Goal: Task Accomplishment & Management: Complete application form

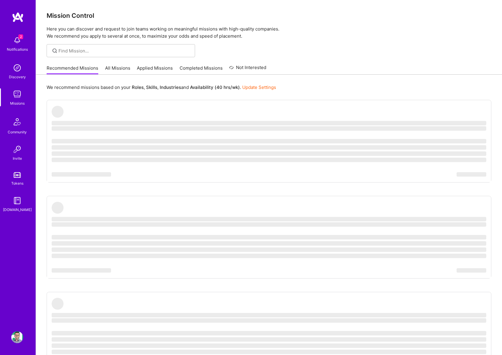
click at [15, 336] on img at bounding box center [17, 338] width 12 height 12
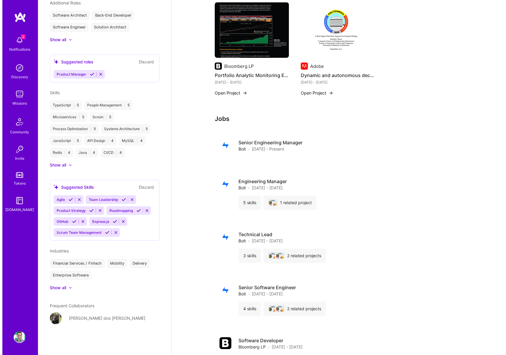
scroll to position [897, 0]
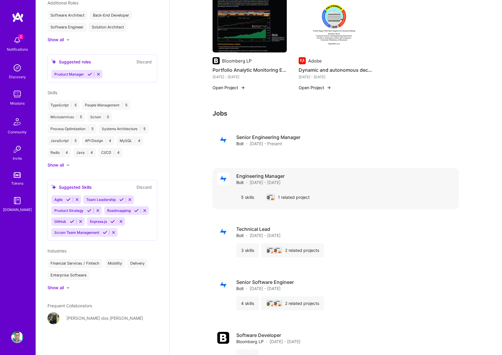
click at [287, 190] on div "1 related project" at bounding box center [287, 197] width 53 height 14
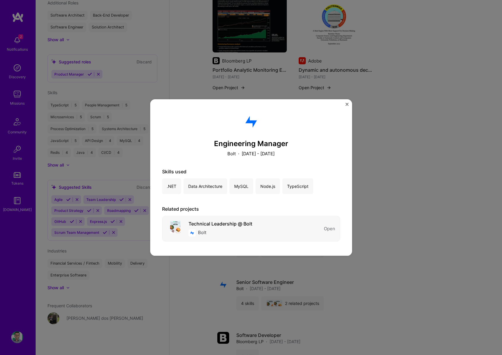
click at [217, 225] on div "Technical Leadership @ Bolt" at bounding box center [220, 224] width 64 height 6
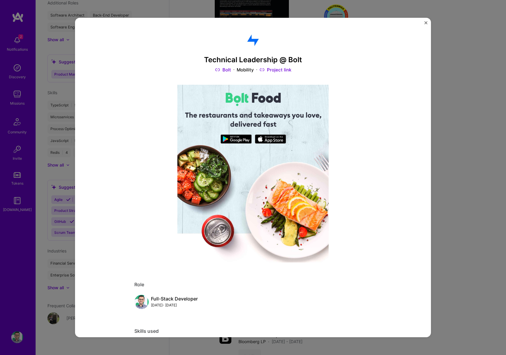
click at [426, 22] on img "Close" at bounding box center [426, 22] width 3 height 3
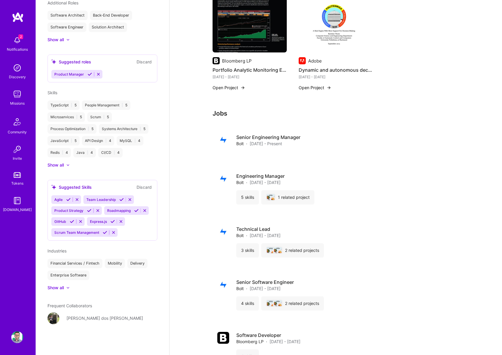
click at [21, 45] on img at bounding box center [17, 40] width 12 height 12
click at [18, 69] on img at bounding box center [17, 68] width 12 height 12
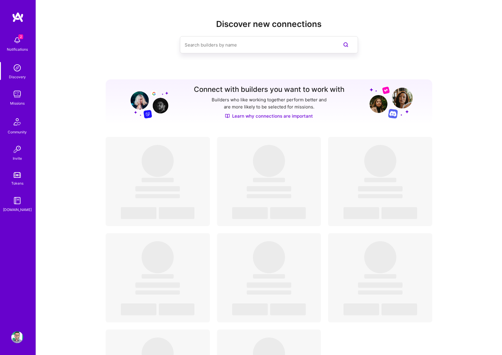
click at [16, 99] on img at bounding box center [17, 94] width 12 height 12
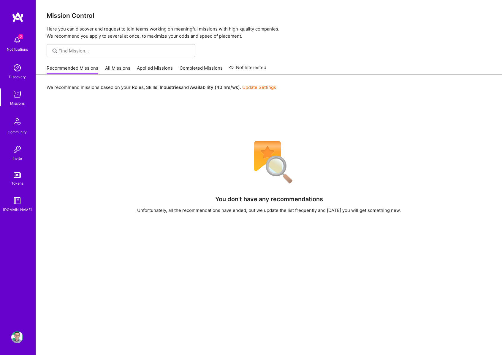
click at [16, 128] on img at bounding box center [17, 122] width 14 height 14
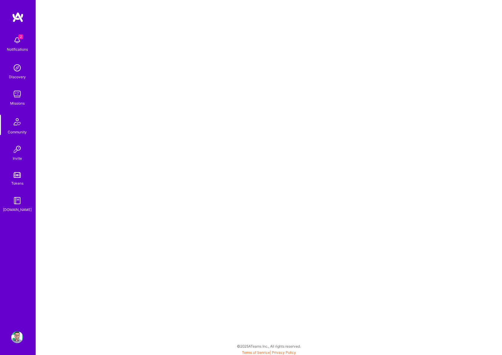
click at [21, 150] on img at bounding box center [17, 150] width 12 height 12
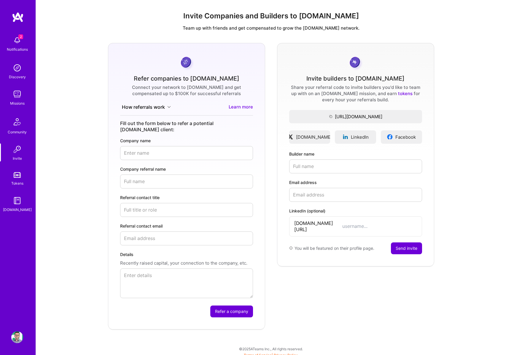
click at [18, 75] on div "Discovery" at bounding box center [17, 77] width 17 height 6
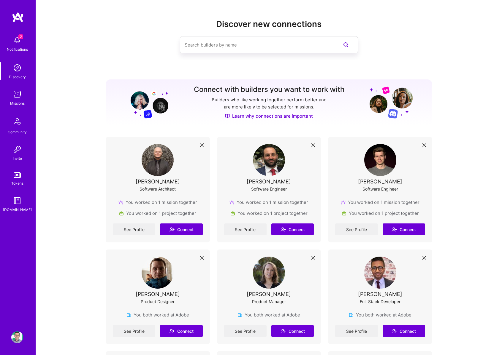
click at [161, 151] on img at bounding box center [158, 160] width 32 height 32
click at [169, 172] on img at bounding box center [158, 160] width 32 height 32
click at [152, 179] on div "[PERSON_NAME]" at bounding box center [158, 182] width 44 height 6
click at [152, 186] on div "Software Architect" at bounding box center [157, 189] width 36 height 6
click at [139, 231] on link "See Profile" at bounding box center [134, 230] width 42 height 12
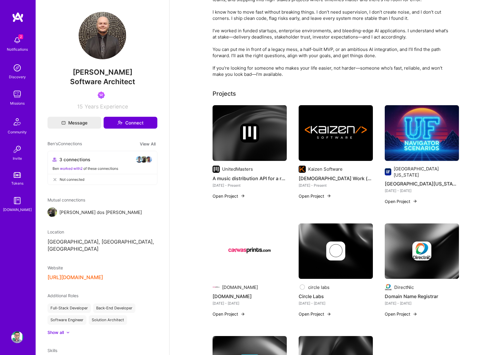
scroll to position [58, 0]
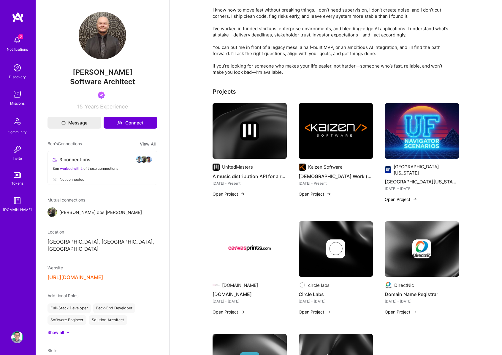
click at [18, 39] on span "2" at bounding box center [20, 36] width 5 height 5
click at [25, 15] on link at bounding box center [18, 17] width 36 height 11
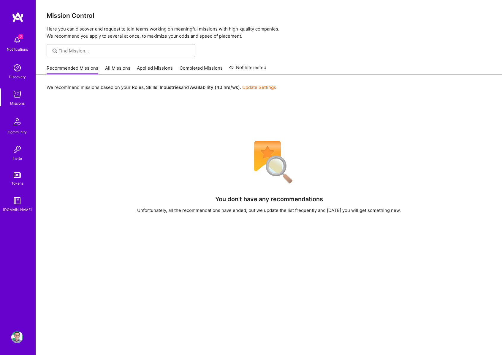
click at [21, 17] on div "2 Notifications Discovery Missions Community Invite Tokens [DOMAIN_NAME]" at bounding box center [18, 168] width 36 height 312
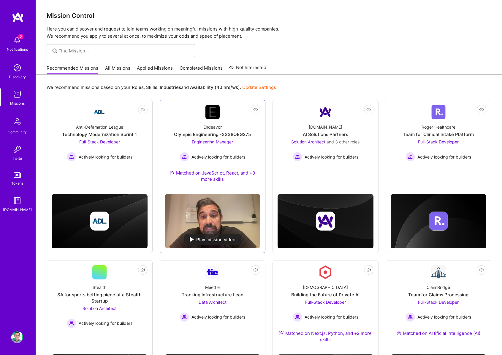
click at [214, 129] on div "Endeavor" at bounding box center [212, 127] width 18 height 6
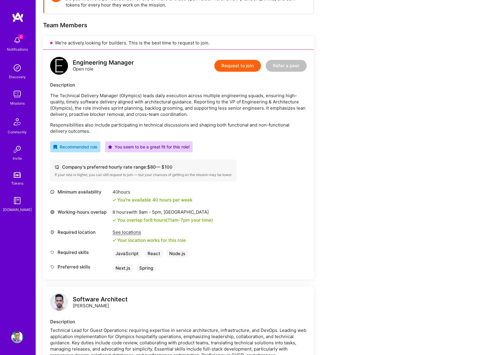
scroll to position [101, 0]
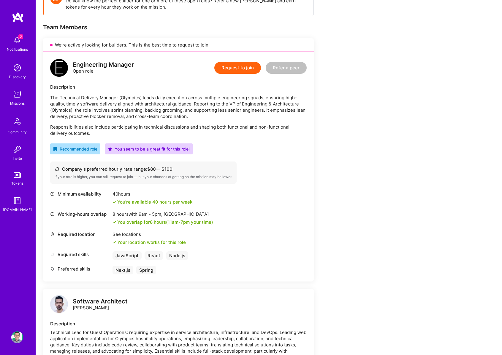
click at [250, 65] on button "Request to join" at bounding box center [237, 68] width 47 height 12
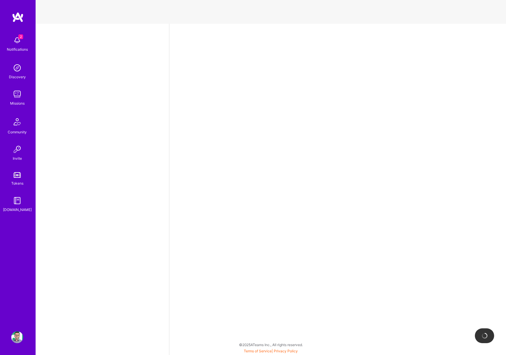
select select "RO"
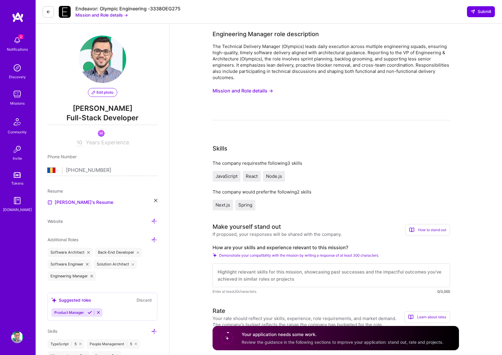
click at [263, 61] on div "The Technical Delivery Manager (Olympics) leads daily execution across multiple…" at bounding box center [330, 61] width 237 height 37
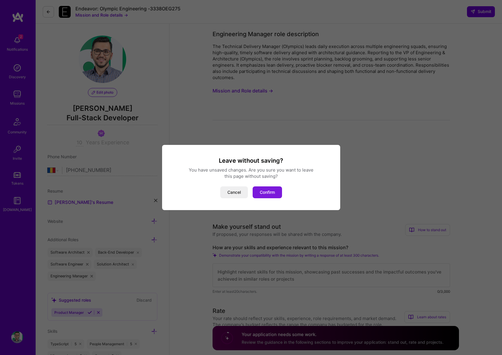
click at [265, 193] on button "Confirm" at bounding box center [266, 193] width 29 height 12
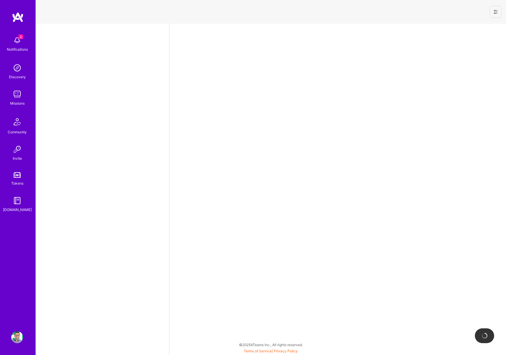
select select "RO"
